Goal: Information Seeking & Learning: Learn about a topic

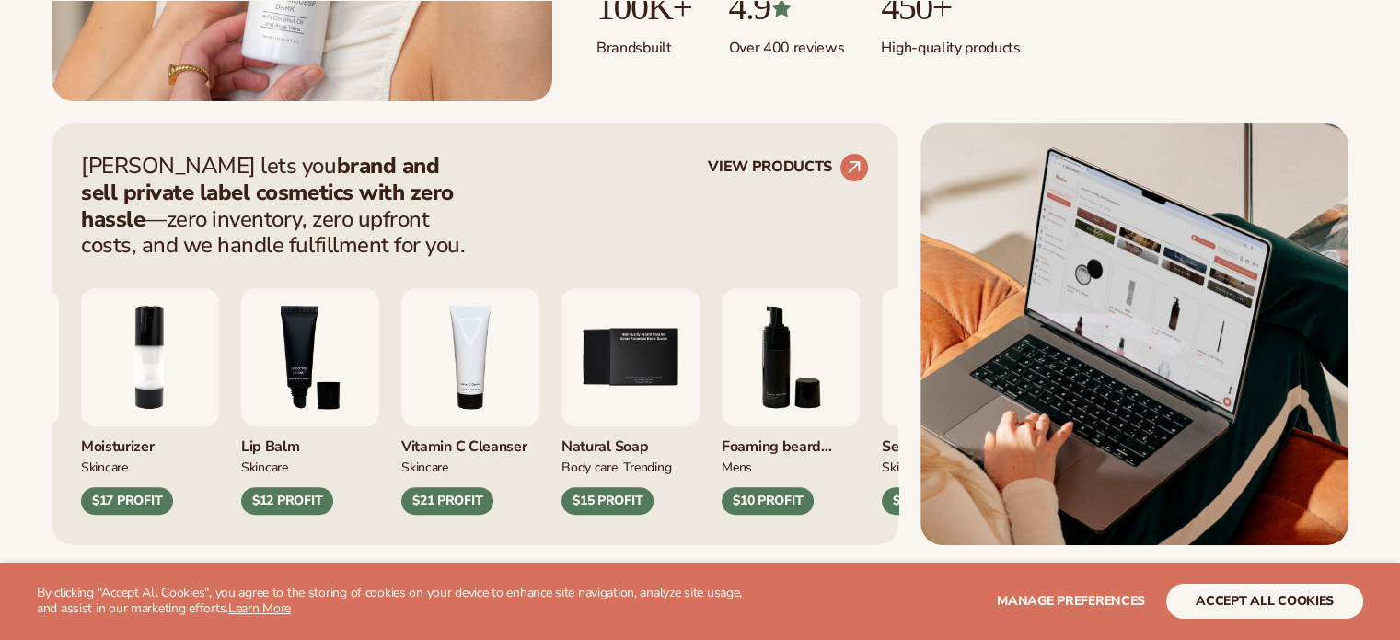
scroll to position [659, 0]
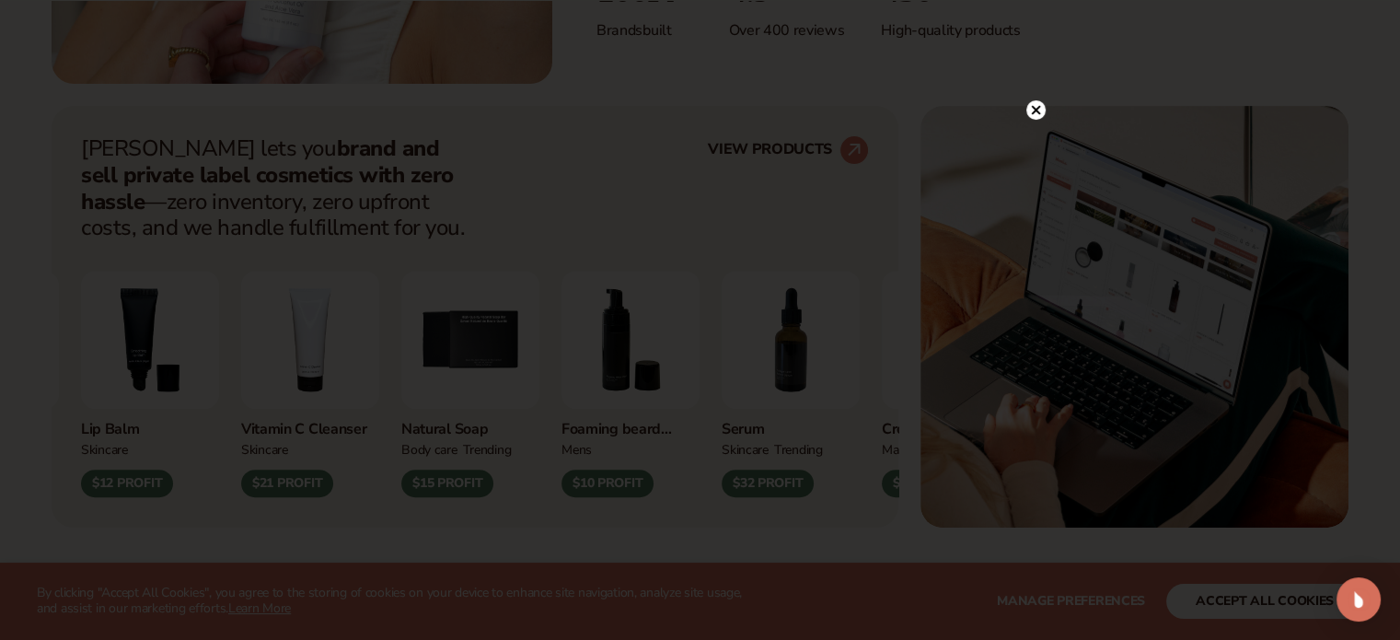
click at [1039, 113] on icon at bounding box center [1035, 110] width 9 height 9
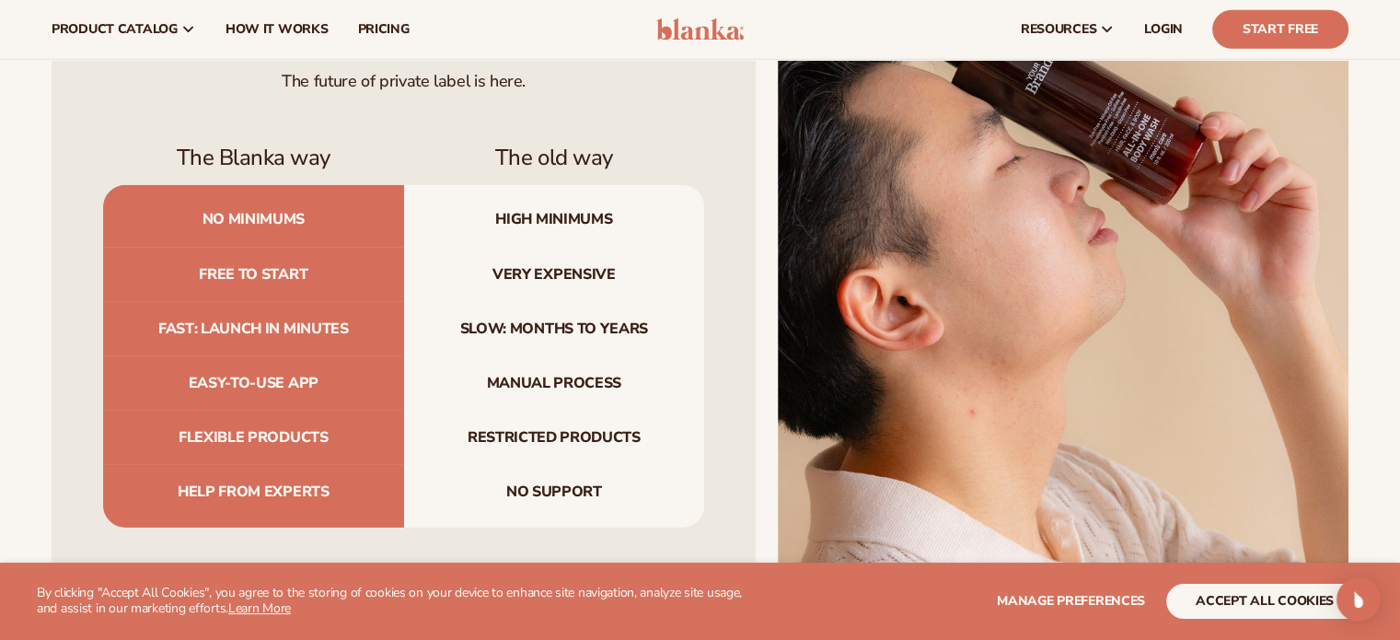
scroll to position [5801, 0]
click at [378, 33] on span "pricing" at bounding box center [383, 29] width 52 height 15
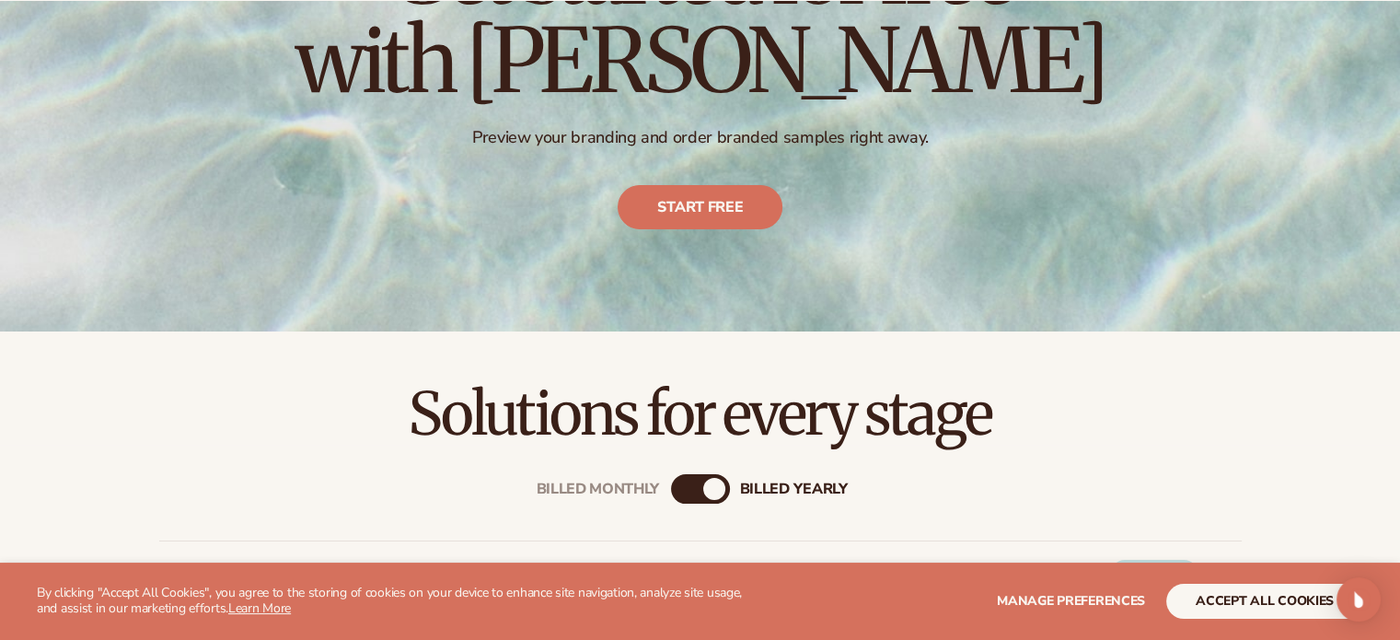
scroll to position [263, 0]
click at [704, 201] on link "Start free" at bounding box center [700, 207] width 165 height 44
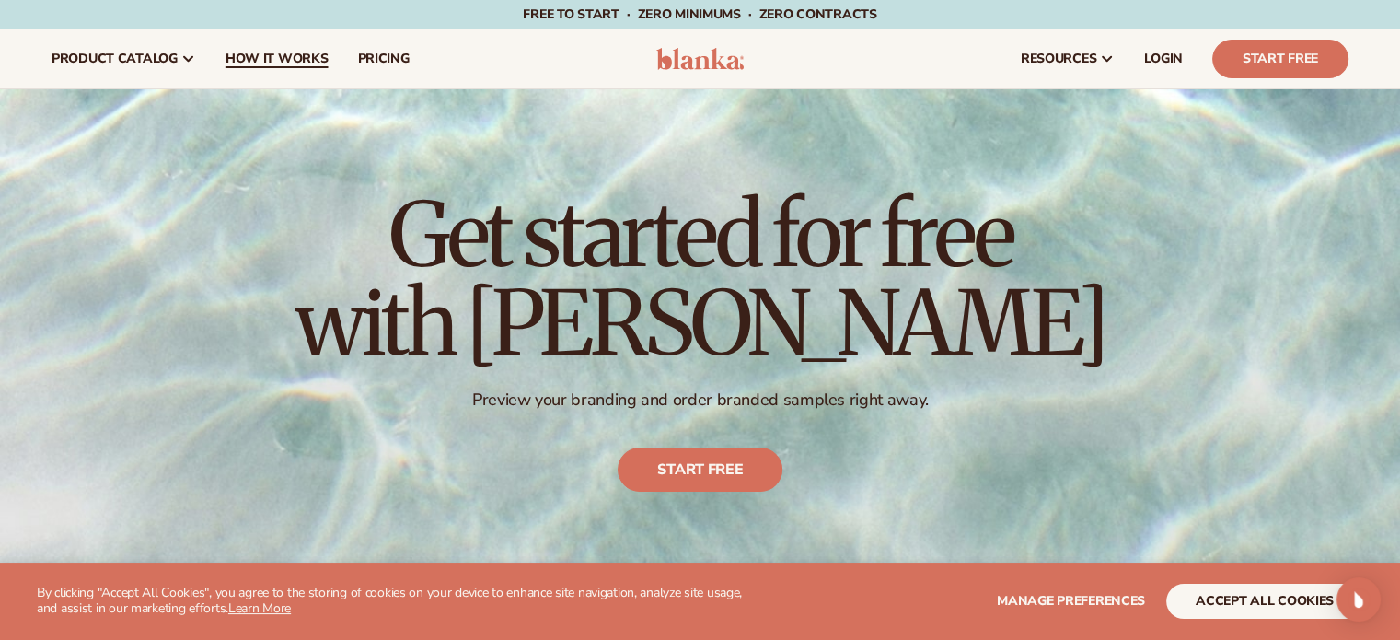
click at [299, 52] on span "How It Works" at bounding box center [277, 59] width 103 height 15
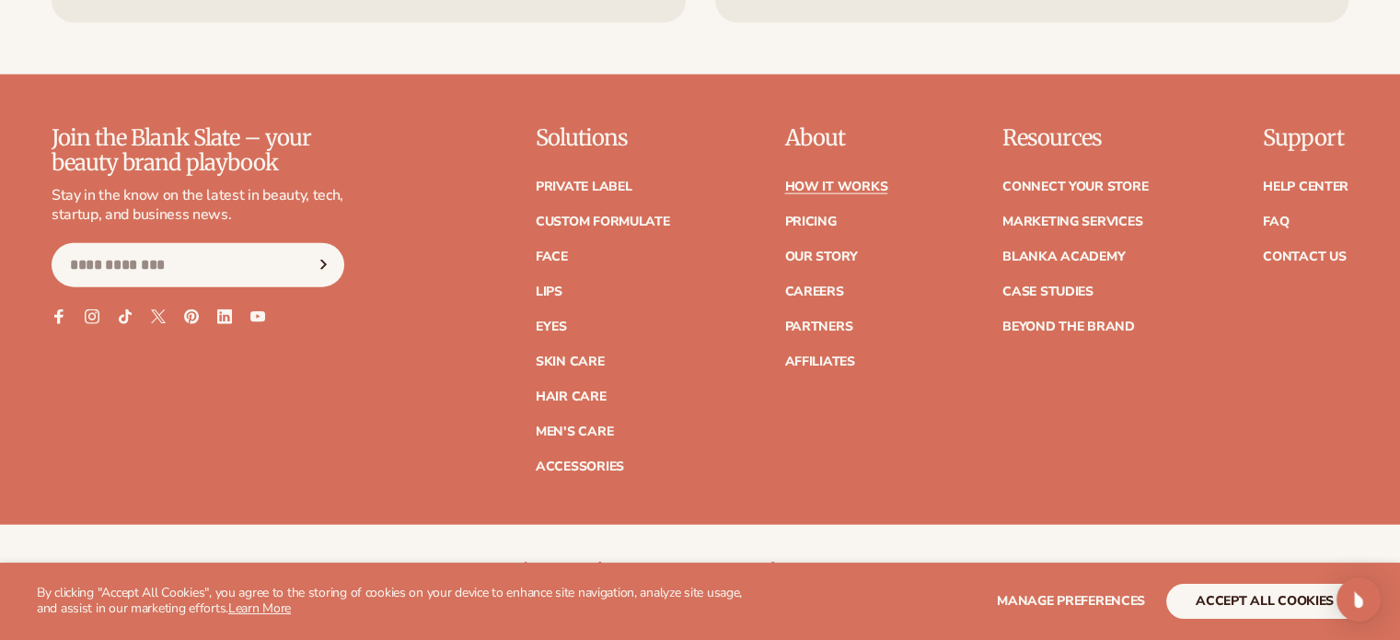
scroll to position [4226, 0]
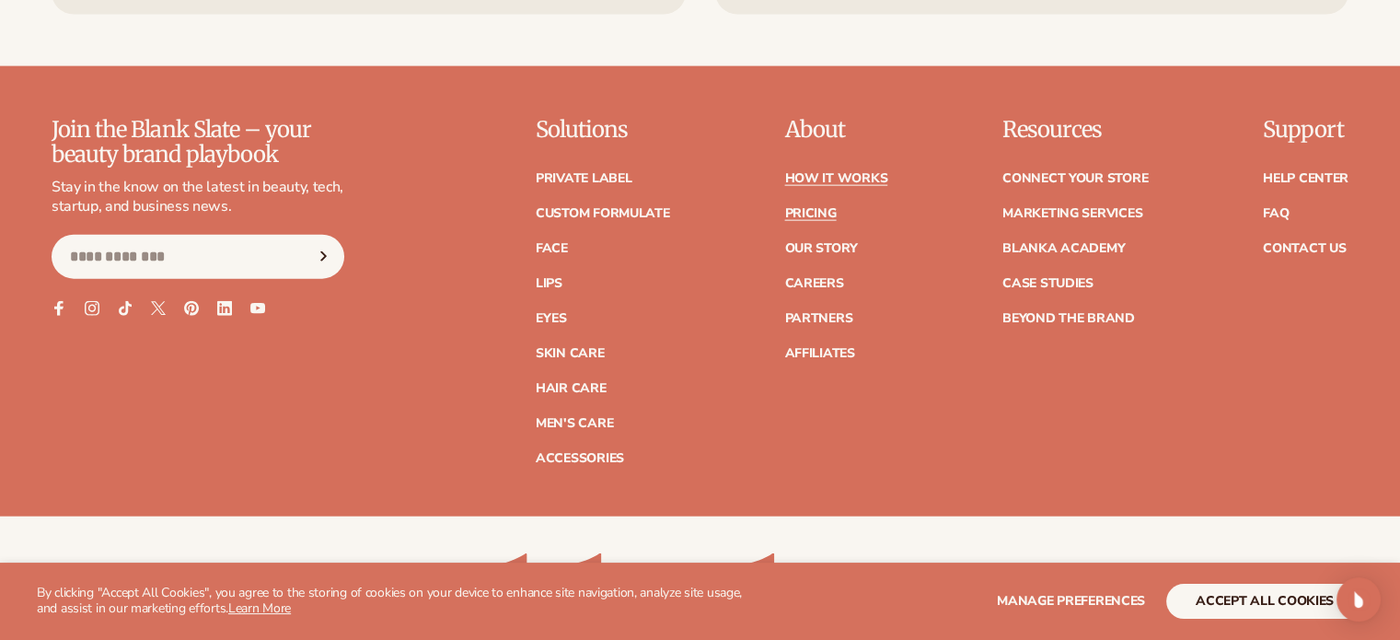
click at [813, 210] on link "Pricing" at bounding box center [810, 213] width 52 height 13
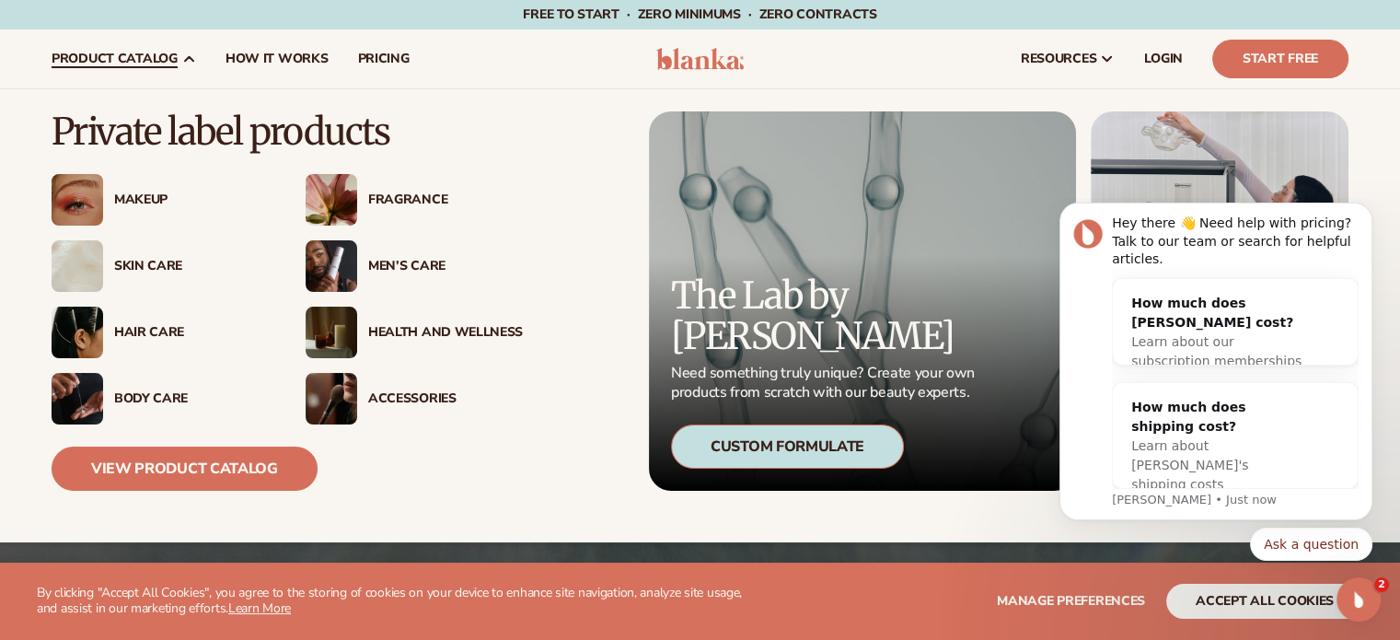
click at [159, 264] on div "Skin Care" at bounding box center [191, 267] width 155 height 16
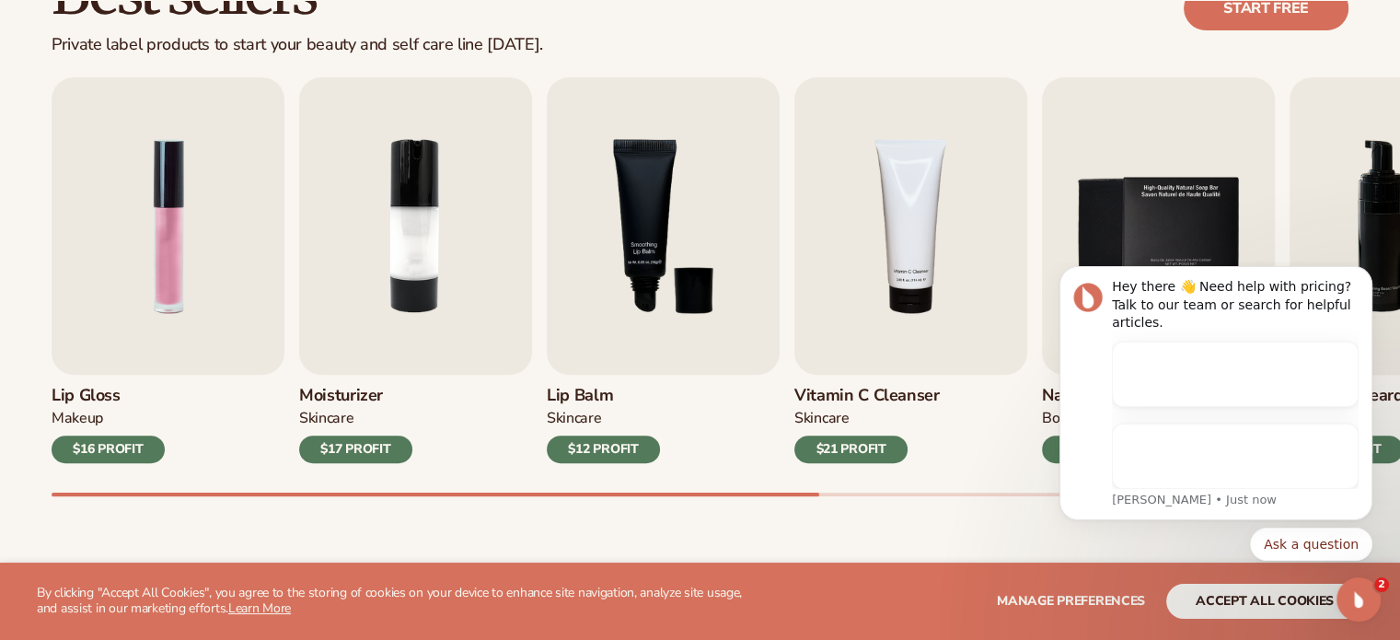
scroll to position [589, 0]
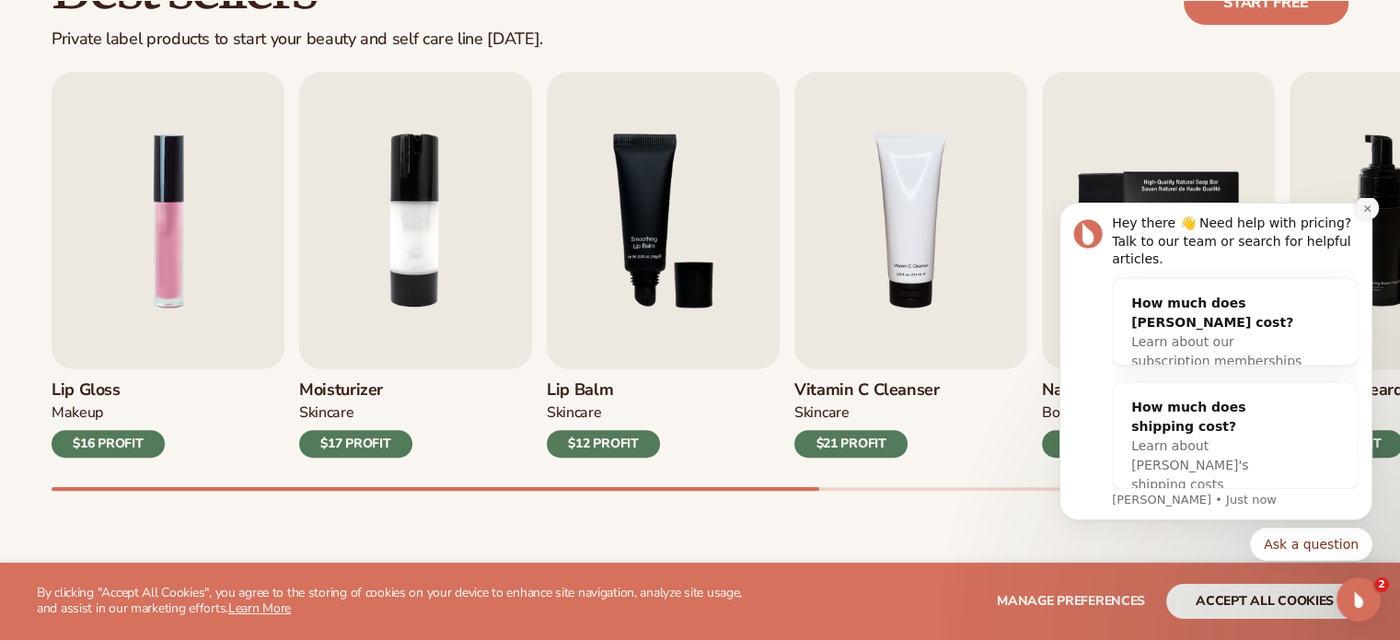
click at [1368, 214] on icon "Dismiss notification" at bounding box center [1368, 208] width 10 height 10
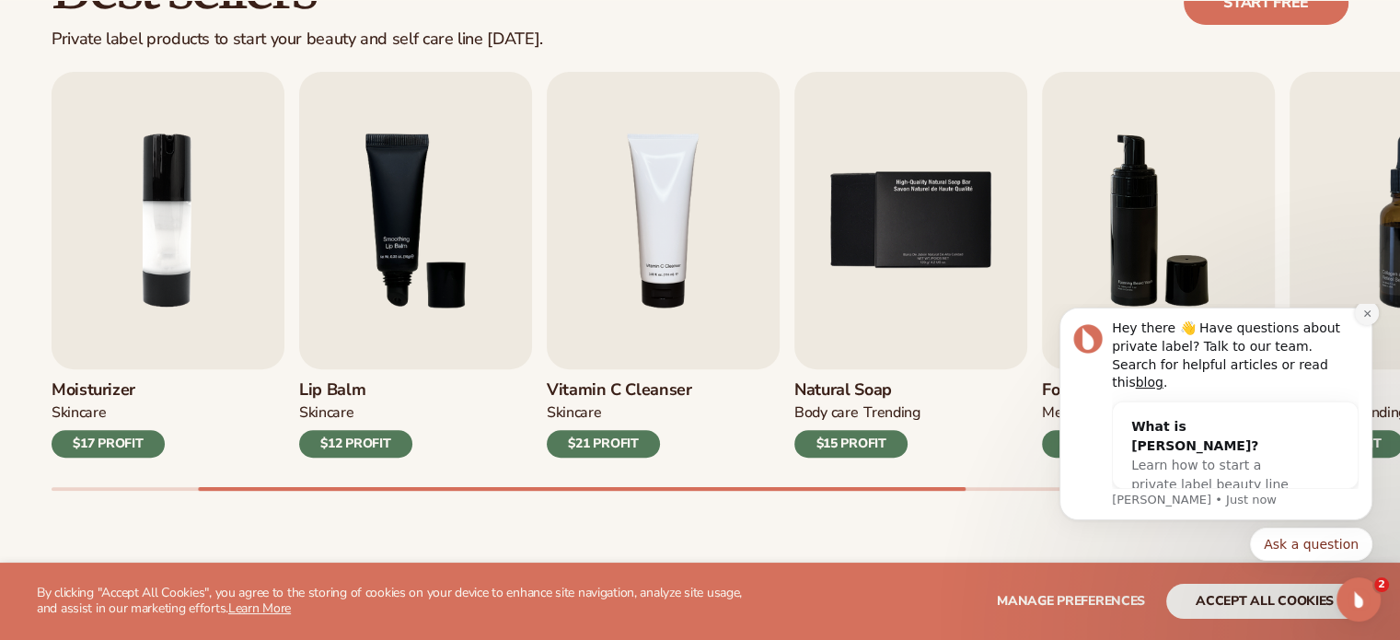
click at [1365, 325] on button "Dismiss notification" at bounding box center [1367, 313] width 24 height 24
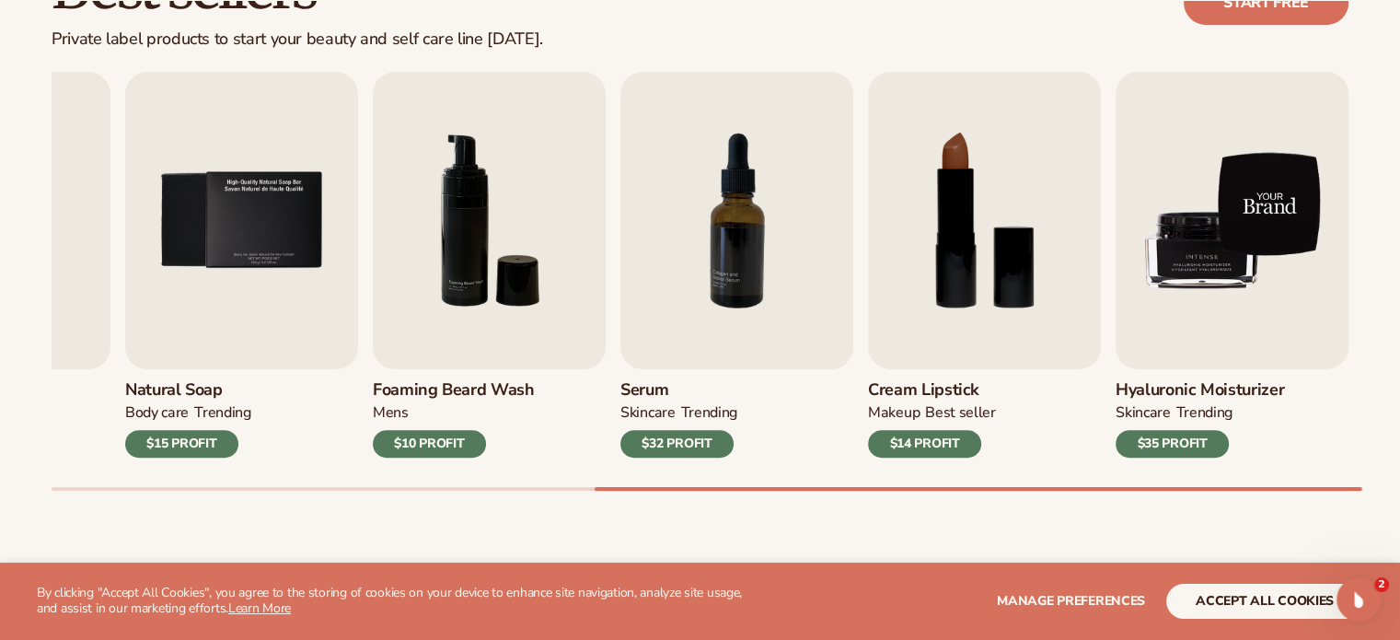
click at [1195, 272] on img "9 / 9" at bounding box center [1232, 220] width 233 height 297
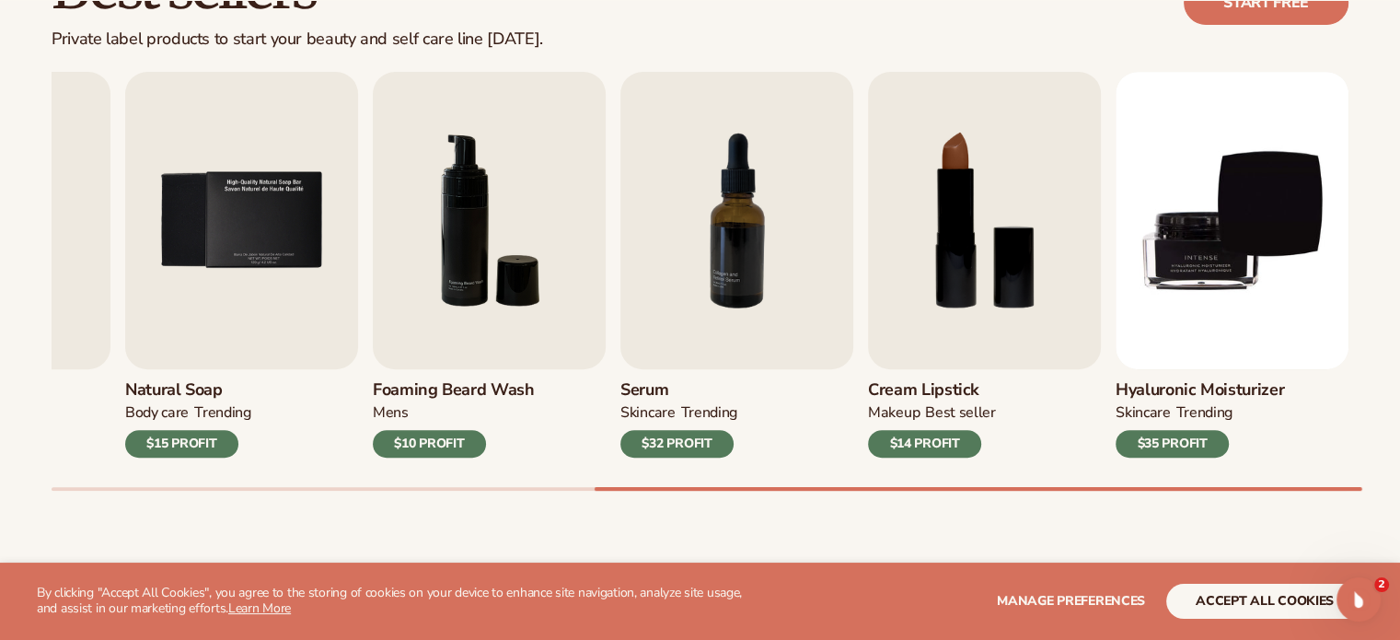
click at [1191, 393] on h3 "Hyaluronic moisturizer" at bounding box center [1200, 390] width 168 height 20
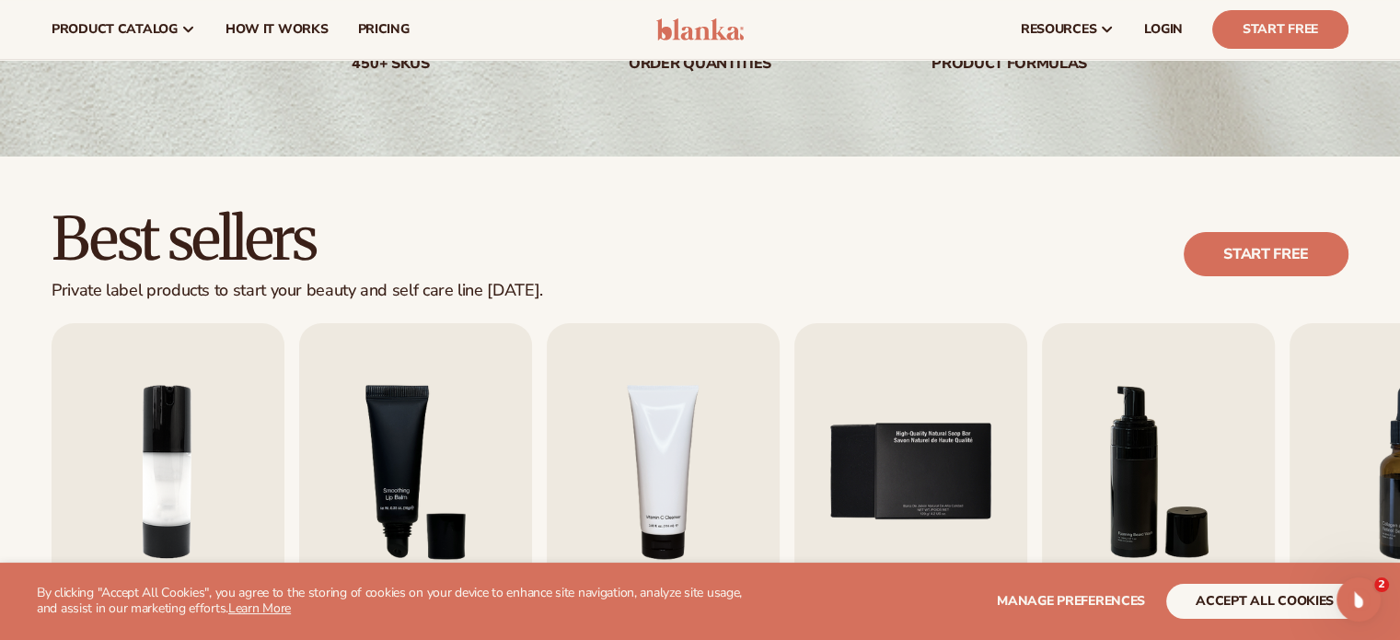
scroll to position [212, 0]
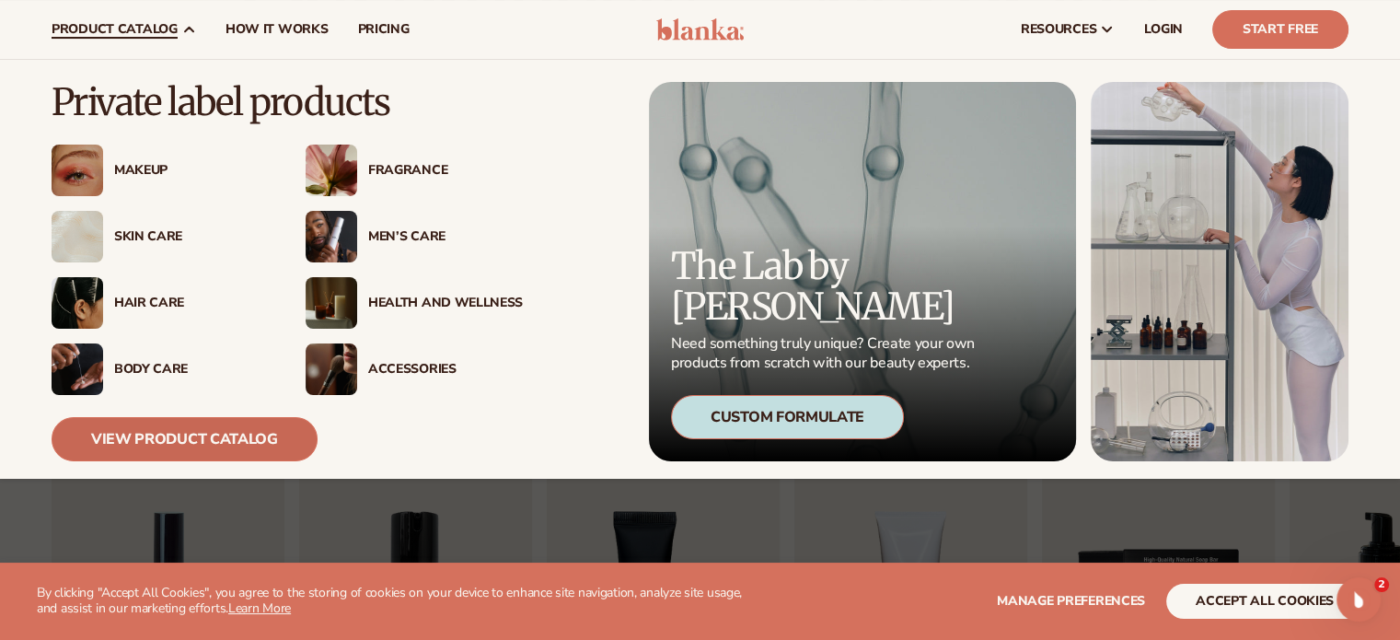
click at [203, 447] on link "View Product Catalog" at bounding box center [185, 439] width 266 height 44
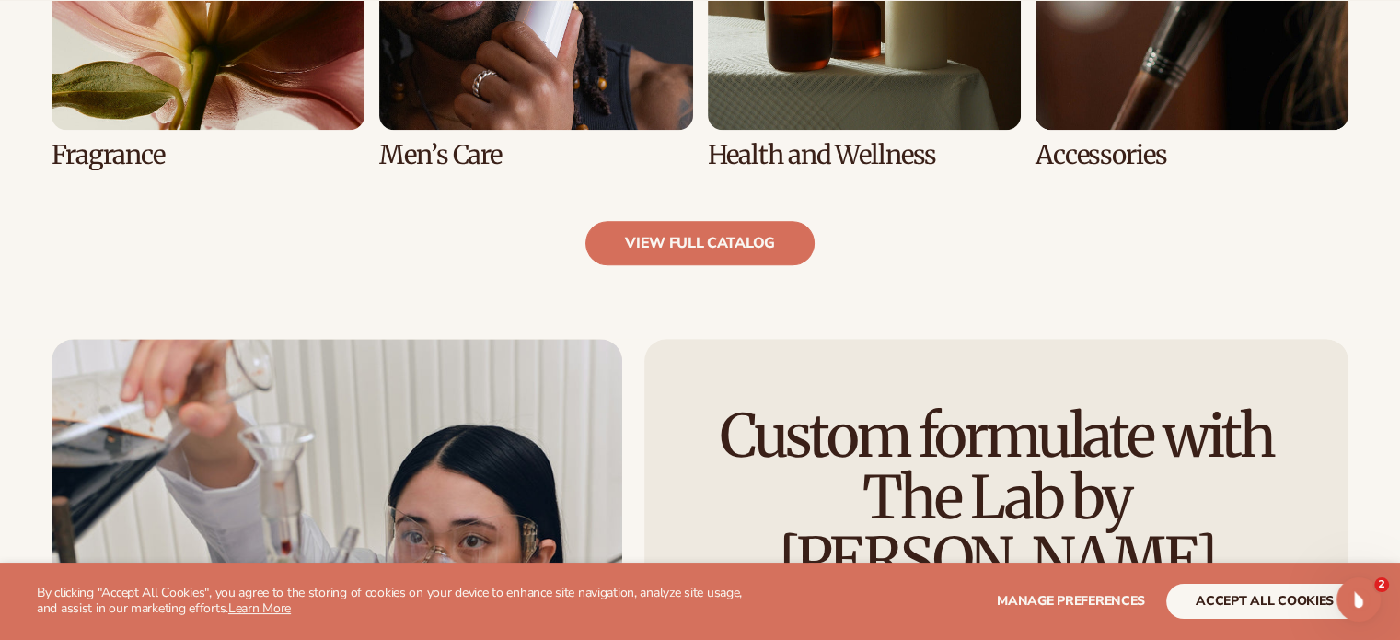
scroll to position [2022, 0]
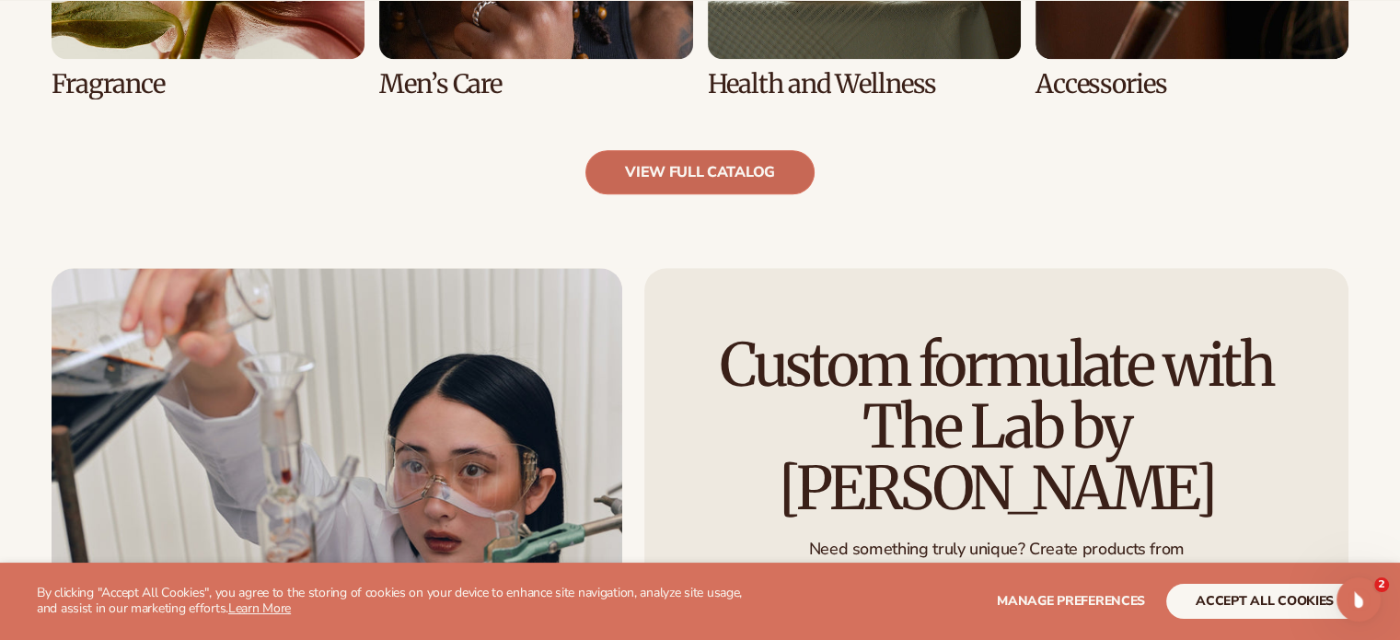
click at [703, 173] on link "view full catalog" at bounding box center [700, 172] width 229 height 44
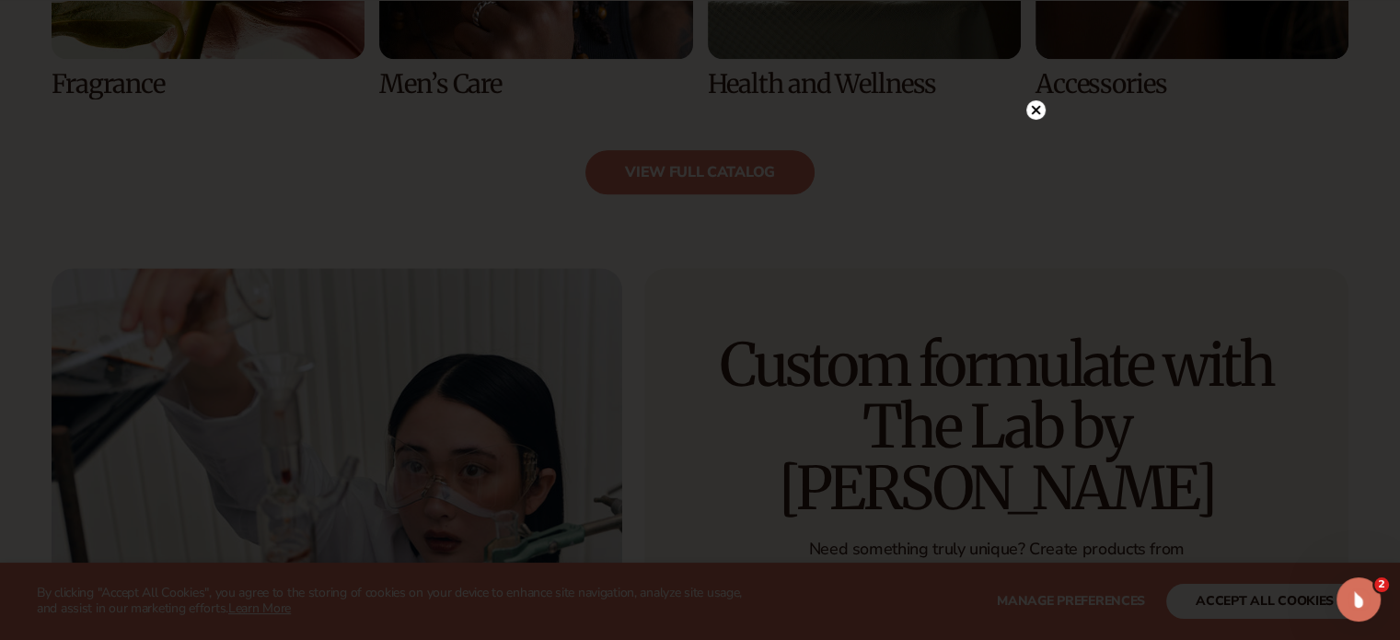
click at [1031, 112] on circle at bounding box center [1036, 109] width 19 height 19
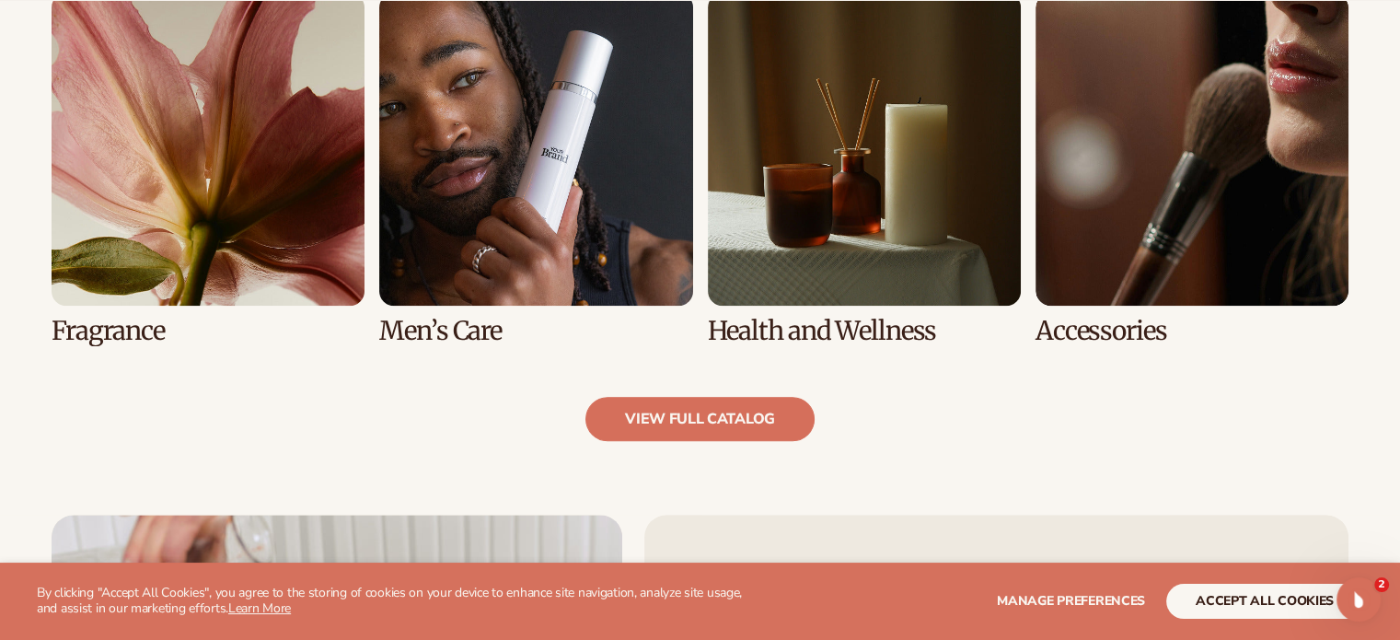
scroll to position [1835, 0]
